Goal: Find specific page/section: Find specific page/section

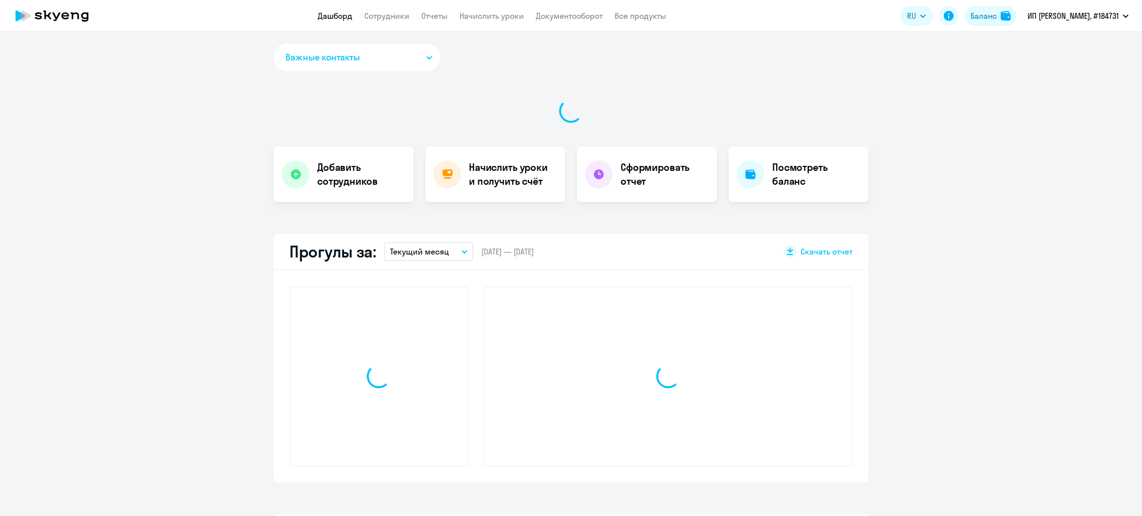
select select "30"
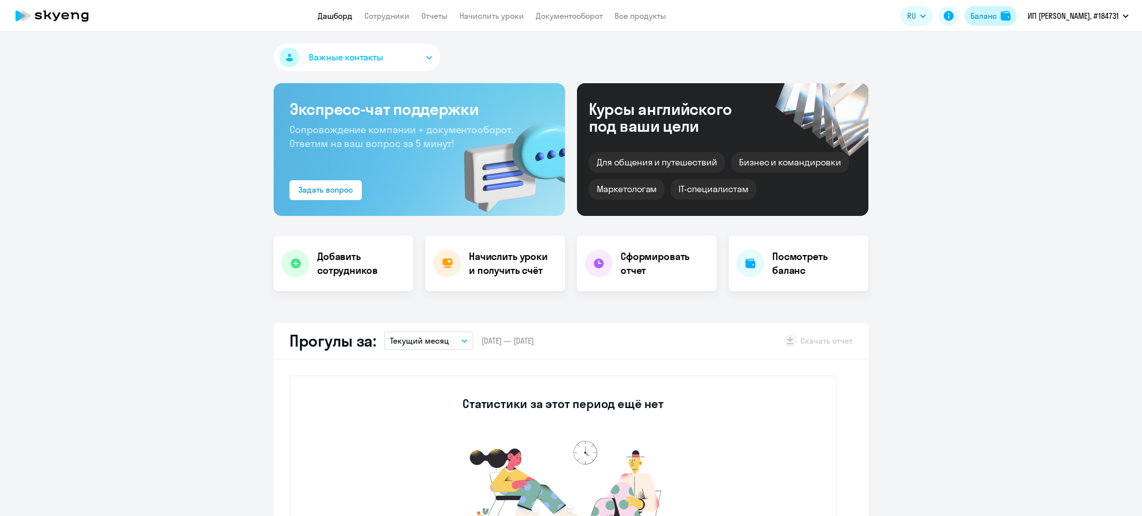
click at [984, 22] on button "Баланс" at bounding box center [990, 16] width 52 height 20
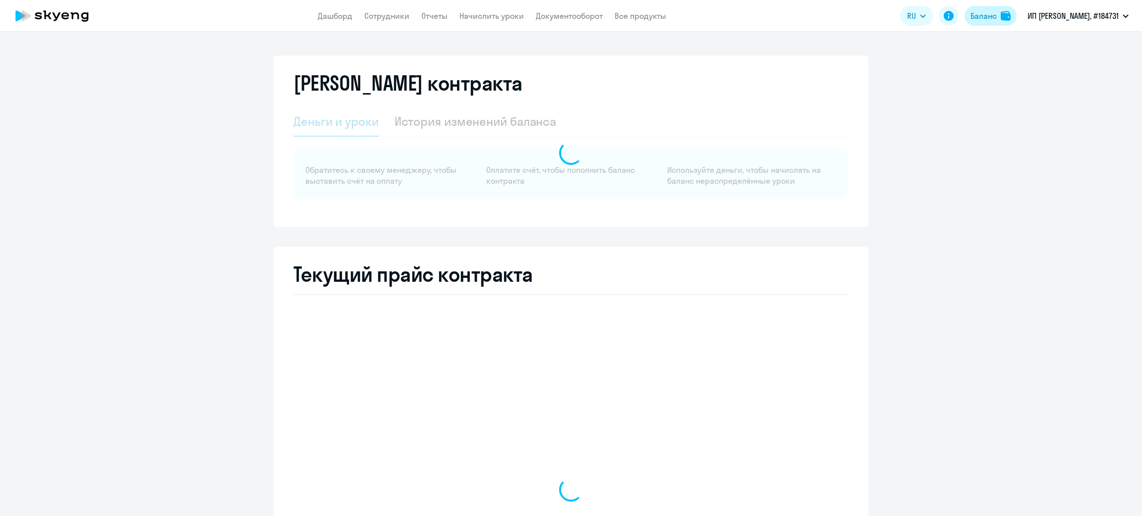
click at [985, 16] on div "Баланс" at bounding box center [983, 16] width 26 height 12
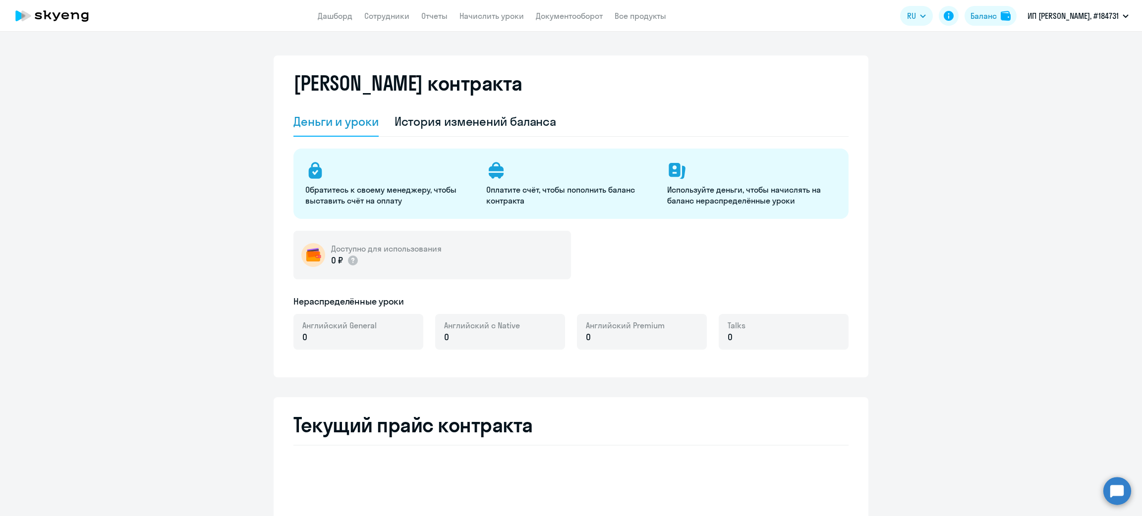
select select "english_adult_not_native_speaker"
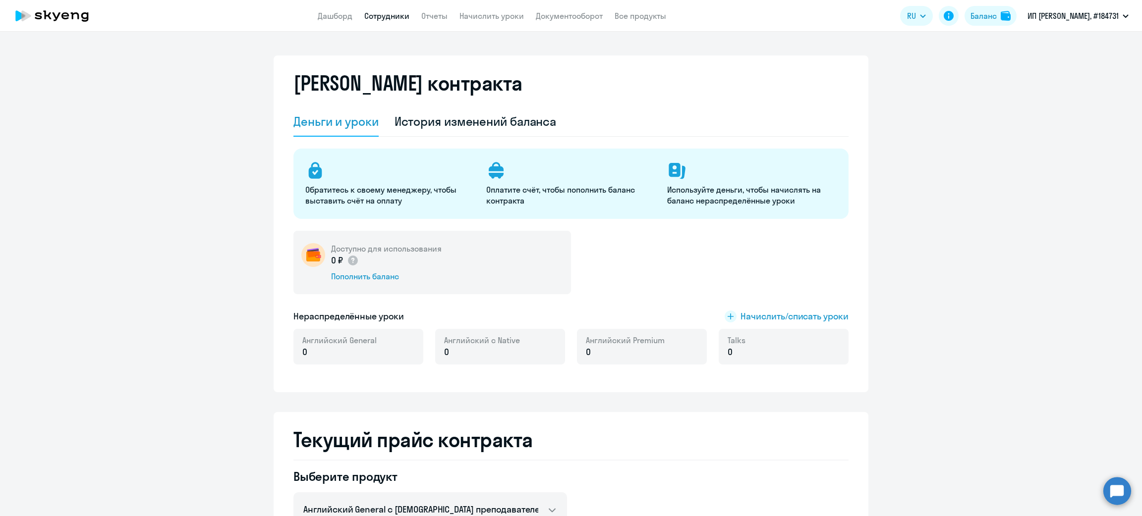
click at [383, 19] on link "Сотрудники" at bounding box center [386, 16] width 45 height 10
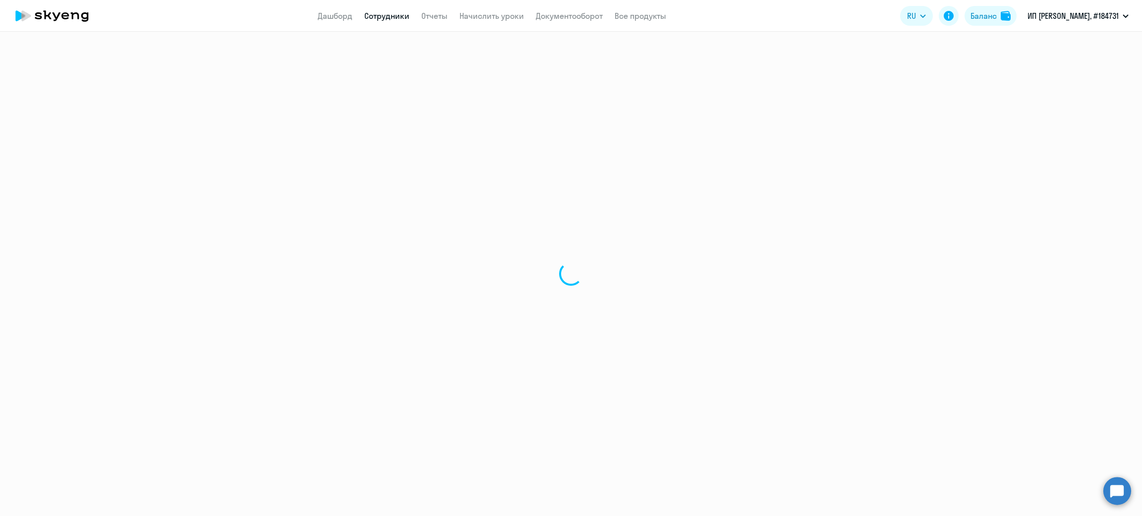
select select "30"
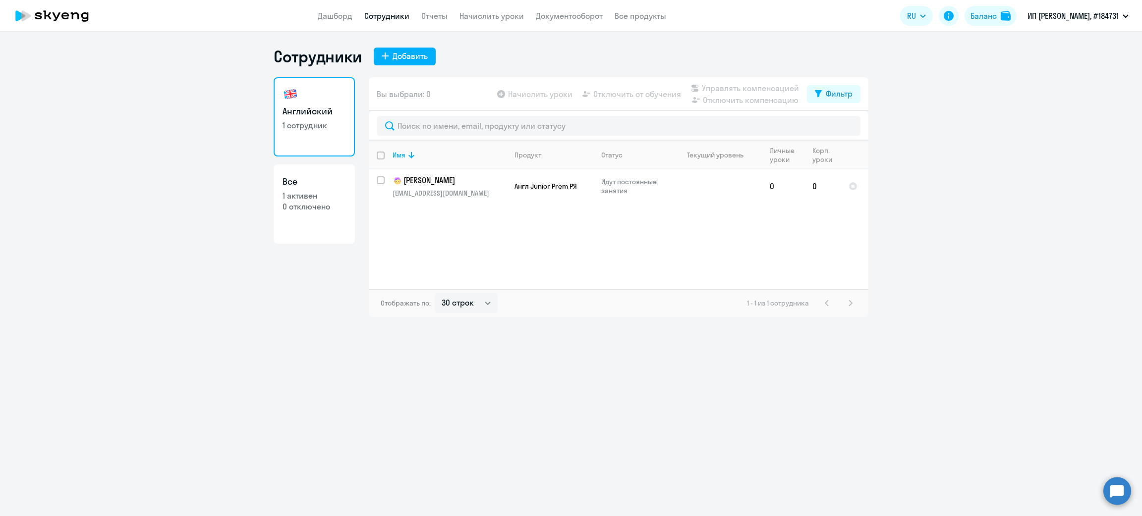
click at [566, 10] on app-menu-item-link "Документооборот" at bounding box center [569, 16] width 67 height 12
click at [566, 14] on link "Документооборот" at bounding box center [569, 16] width 67 height 10
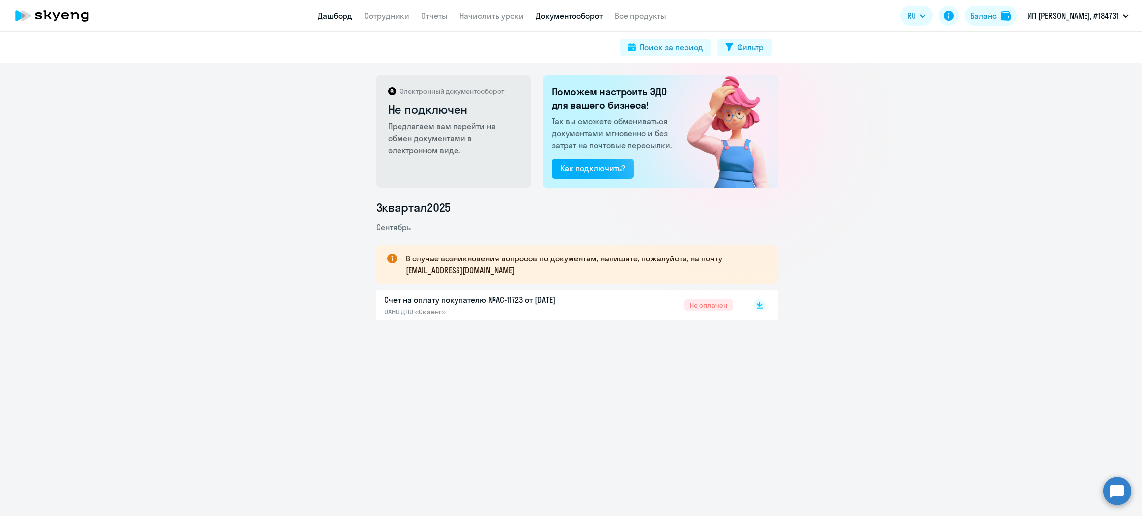
click at [340, 14] on link "Дашборд" at bounding box center [335, 16] width 35 height 10
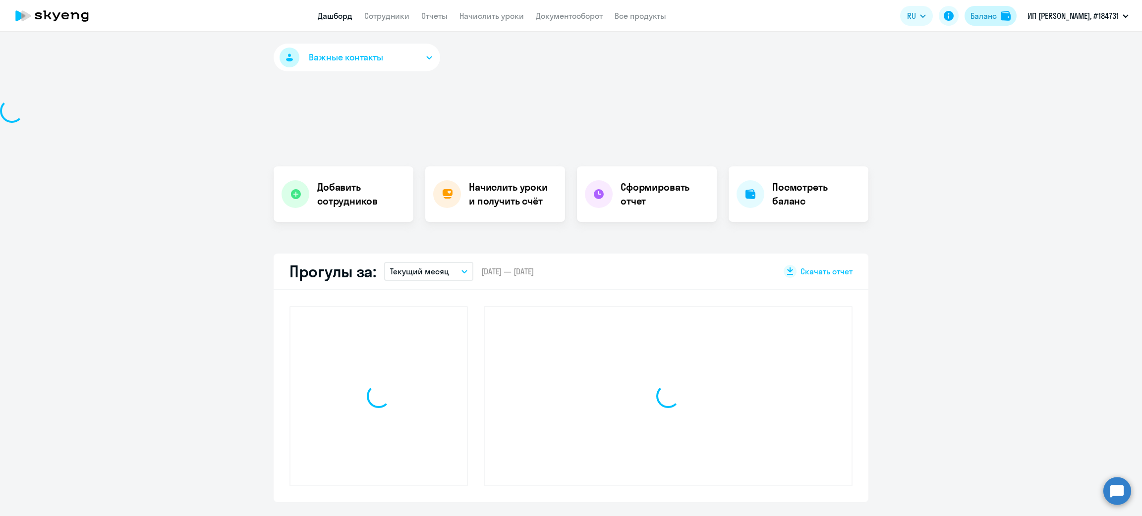
select select "30"
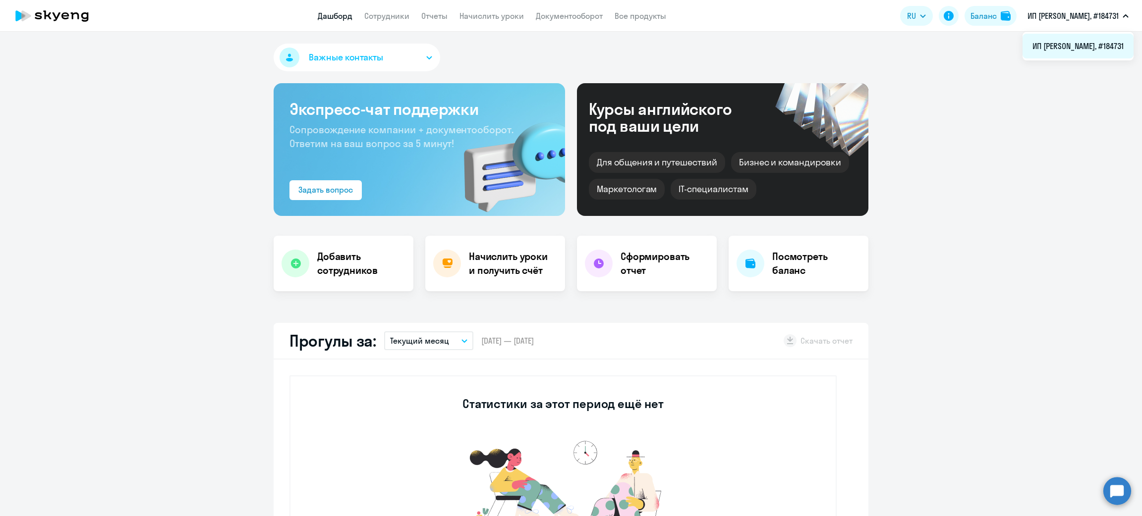
drag, startPoint x: 976, startPoint y: 46, endPoint x: 1095, endPoint y: 54, distance: 119.2
click at [1095, 54] on li "ИП [PERSON_NAME], #184731" at bounding box center [1077, 46] width 111 height 25
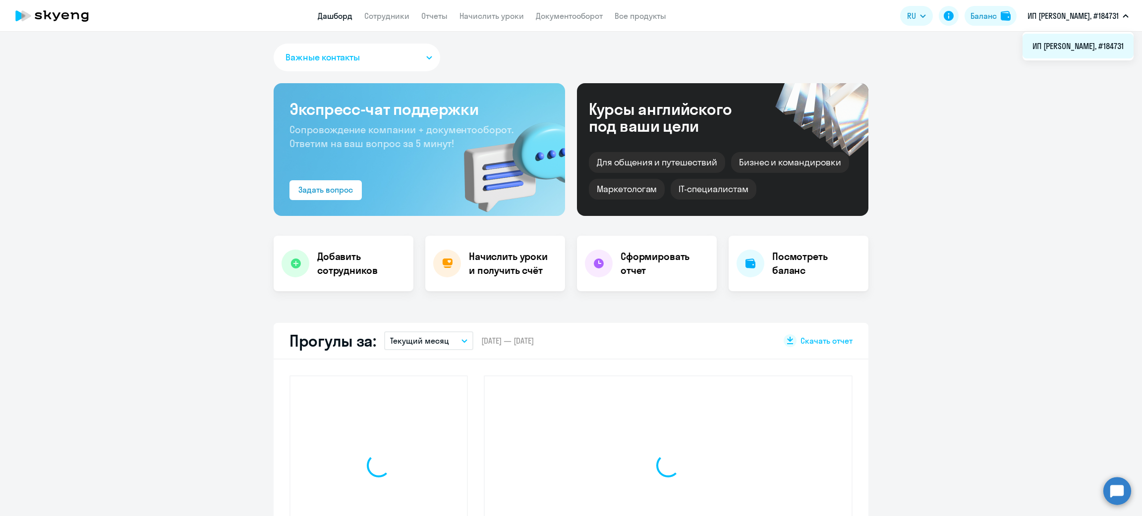
select select "30"
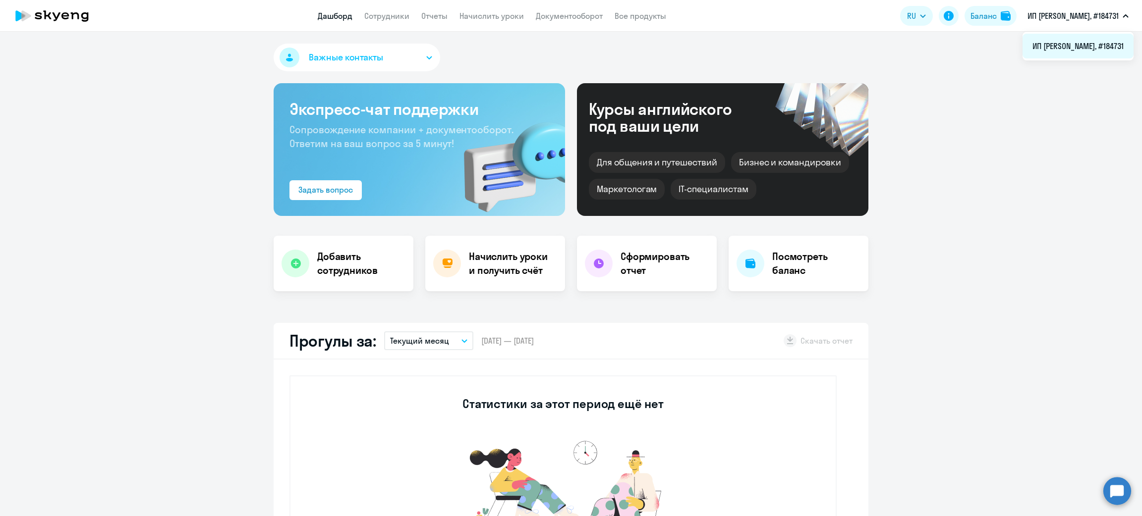
copy span "ИП [PERSON_NAME]"
click at [989, 21] on div "Баланс" at bounding box center [983, 16] width 26 height 12
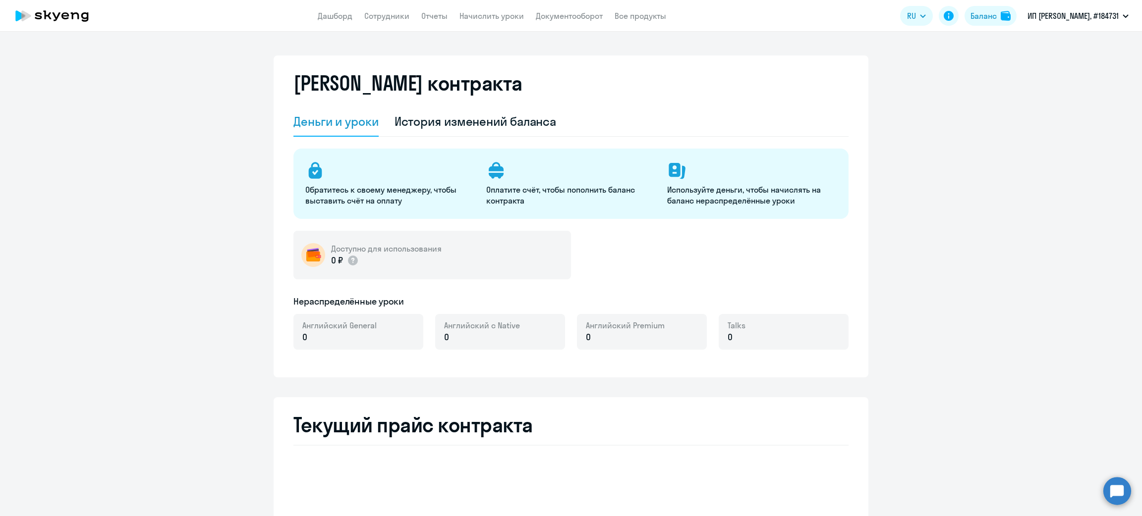
select select "english_adult_not_native_speaker"
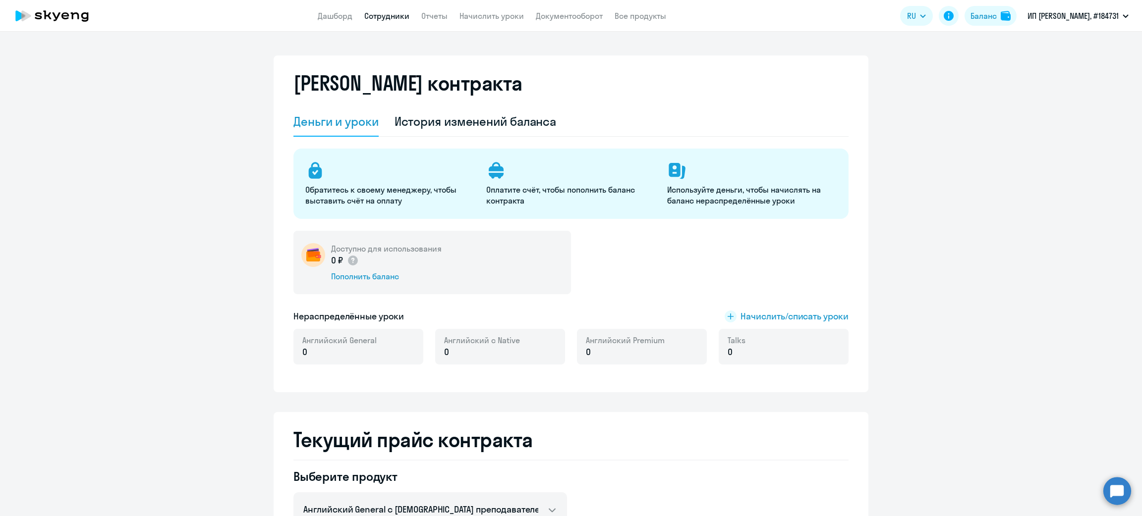
click at [385, 12] on link "Сотрудники" at bounding box center [386, 16] width 45 height 10
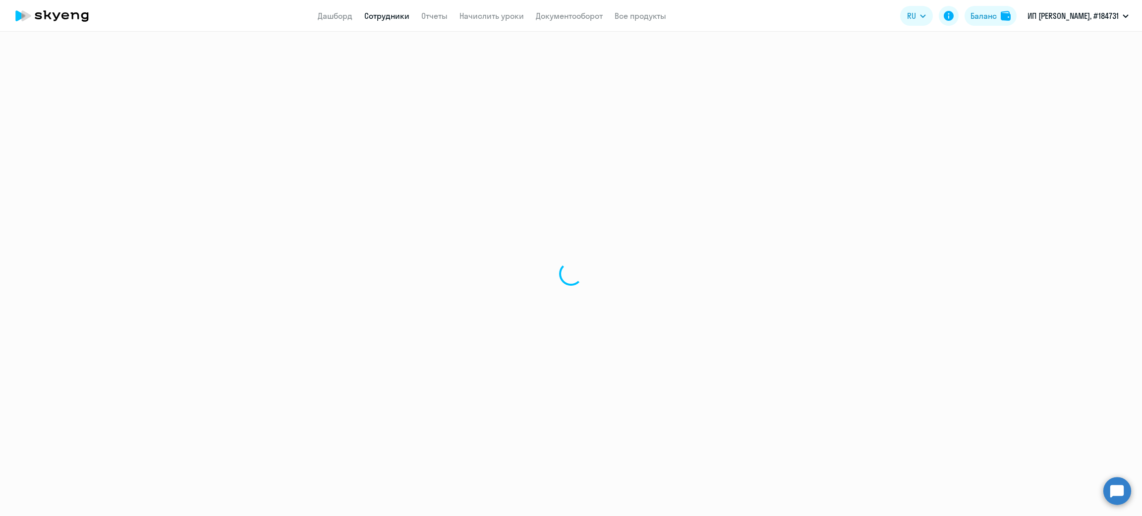
select select "30"
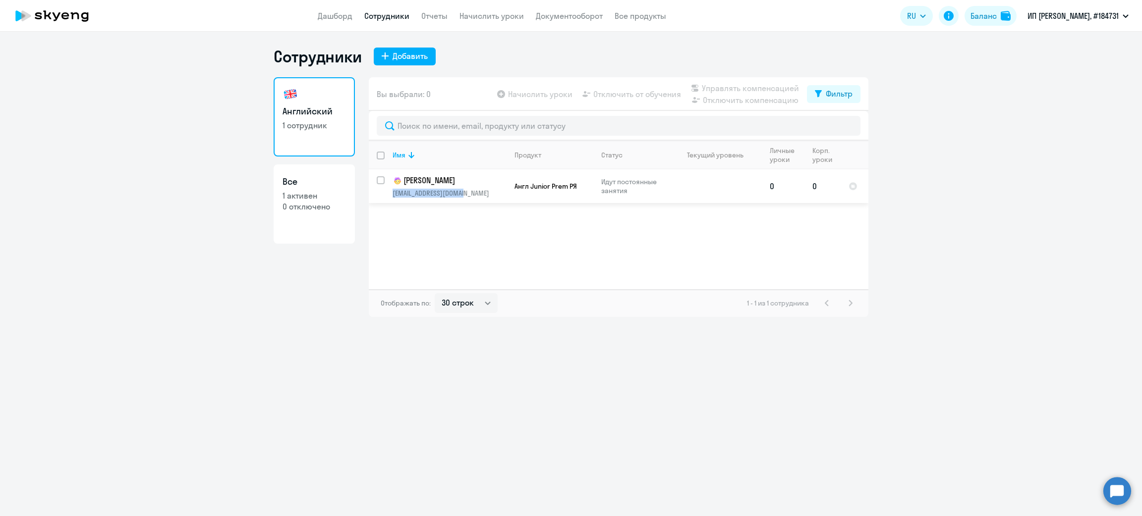
drag, startPoint x: 475, startPoint y: 192, endPoint x: 385, endPoint y: 199, distance: 90.0
click at [385, 199] on td "Яна [EMAIL_ADDRESS][DOMAIN_NAME]" at bounding box center [446, 187] width 122 height 34
copy p "[EMAIL_ADDRESS][DOMAIN_NAME]"
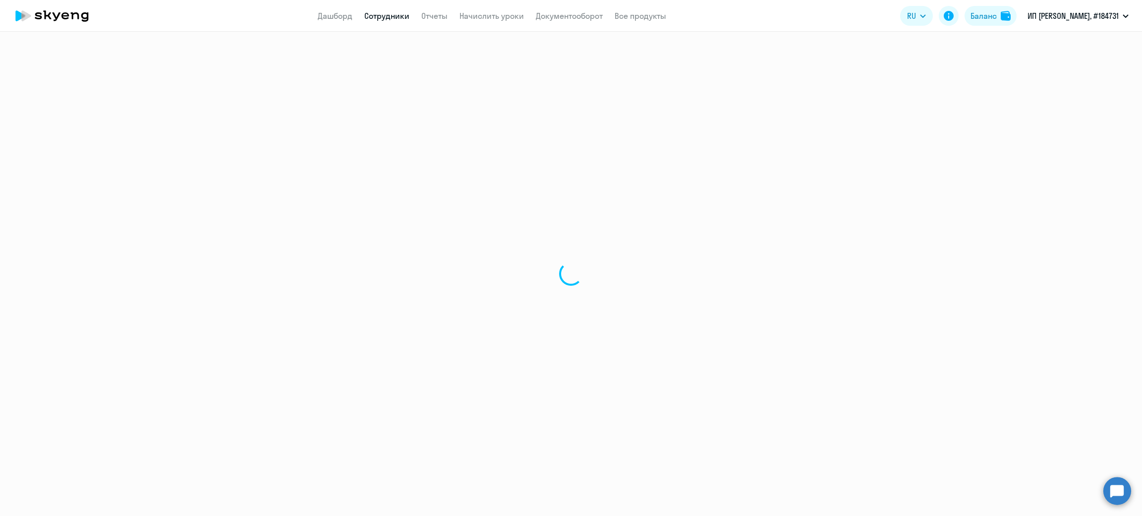
select select "english"
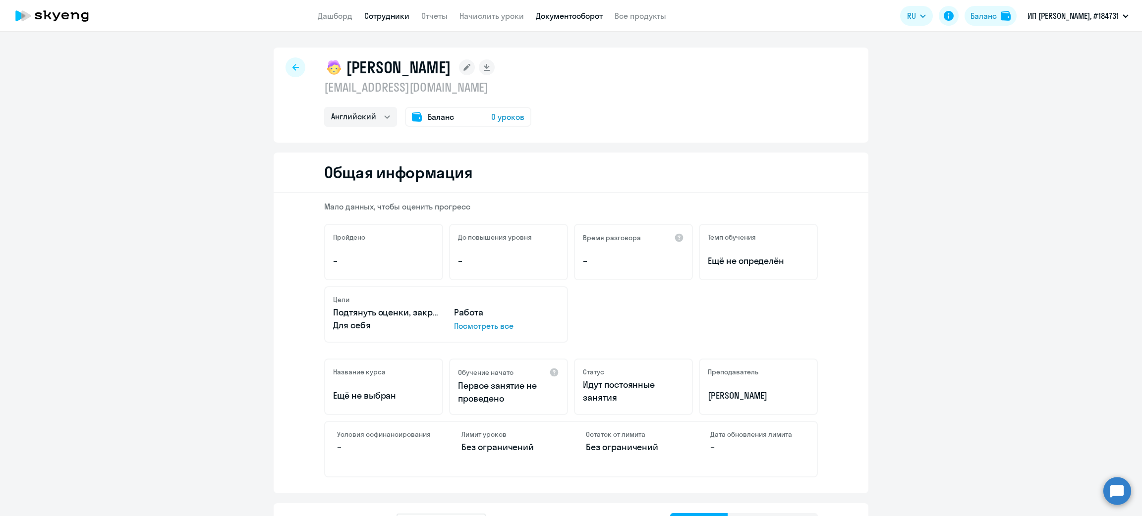
click at [563, 17] on link "Документооборот" at bounding box center [569, 16] width 67 height 10
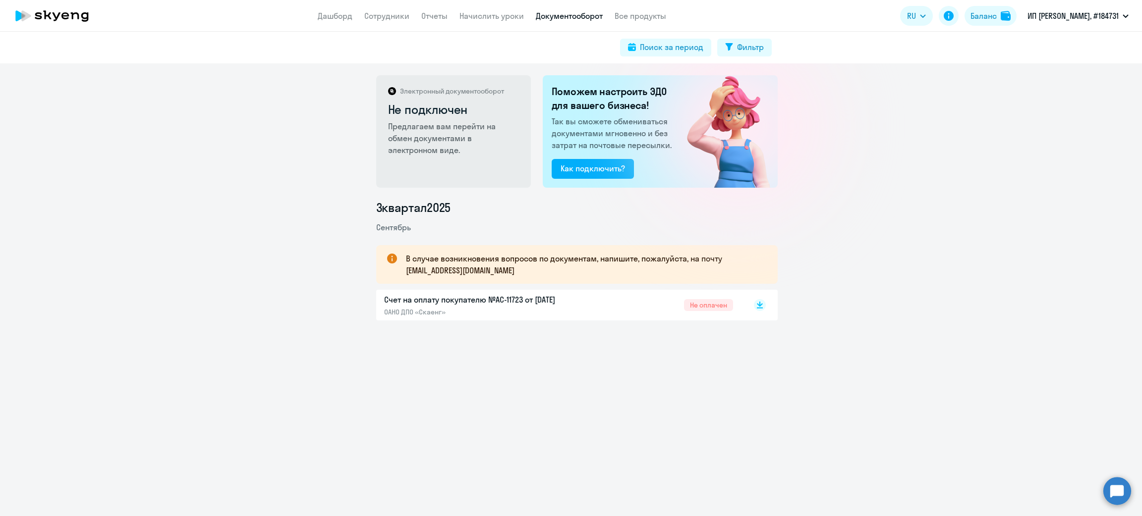
drag, startPoint x: 370, startPoint y: 296, endPoint x: 567, endPoint y: 302, distance: 197.4
click at [567, 302] on div "Счет на оплату покупателю №AC-11723 от [DATE] ОАНО ДПО «Скаенг» Не оплачен" at bounding box center [576, 305] width 401 height 31
copy p "Счет на оплату покупателю №AC-11723 от [DATE]"
